Goal: Find specific page/section: Find specific page/section

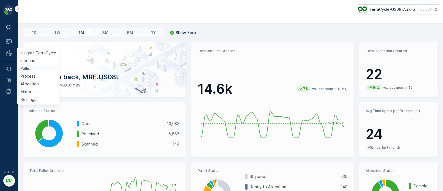
click at [31, 68] on link "Pallet" at bounding box center [38, 69] width 40 height 8
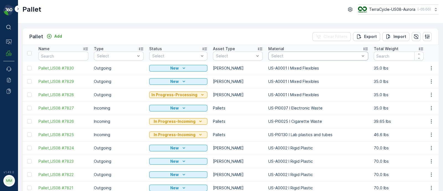
click at [282, 56] on div at bounding box center [315, 56] width 89 height 4
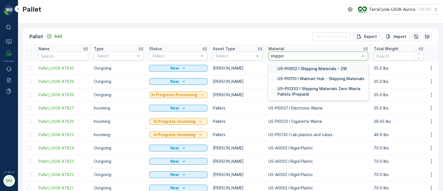
type input "shipping"
drag, startPoint x: 286, startPoint y: 73, endPoint x: 283, endPoint y: 73, distance: 3.3
click at [286, 73] on div "US-PI0012 I Shipping Materials - ZW" at bounding box center [318, 69] width 100 height 10
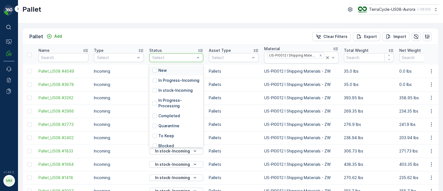
click at [173, 58] on div at bounding box center [173, 57] width 43 height 4
click at [170, 93] on p "In stock-Incoming" at bounding box center [175, 90] width 34 height 6
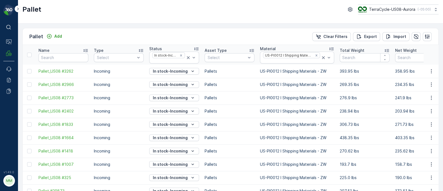
click at [214, 12] on div "Pallet TerraCycle-US08-Aurora ( -05:00 )" at bounding box center [230, 9] width 416 height 10
click at [51, 74] on td "Pallet_US08 #3262" at bounding box center [63, 71] width 55 height 13
click at [181, 27] on div "Pallet Add Clear Filters Export Import Name Type Select Status In stock-Incomin…" at bounding box center [230, 107] width 425 height 167
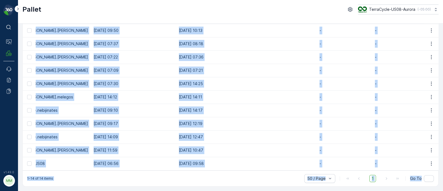
scroll to position [0, 582]
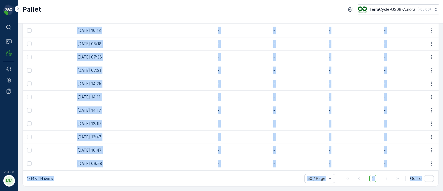
drag, startPoint x: 36, startPoint y: 70, endPoint x: 450, endPoint y: 186, distance: 430.3
click at [443, 186] on html "⌘B Operations MRF Events Reports Documents v 1.49.0 MM MRF.US08 Pallet TerraCyc…" at bounding box center [221, 95] width 443 height 191
copy div "Pallet_US08 #3262 Incoming In stock-Incoming Pallets US-PI0012 I Shipping Mater…"
